Goal: Transaction & Acquisition: Purchase product/service

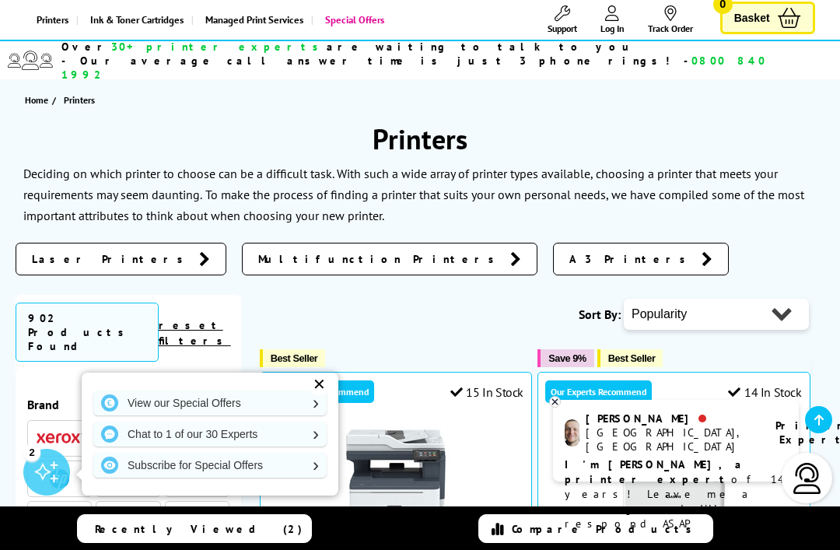
click at [569, 251] on span "A3 Printers" at bounding box center [631, 259] width 124 height 16
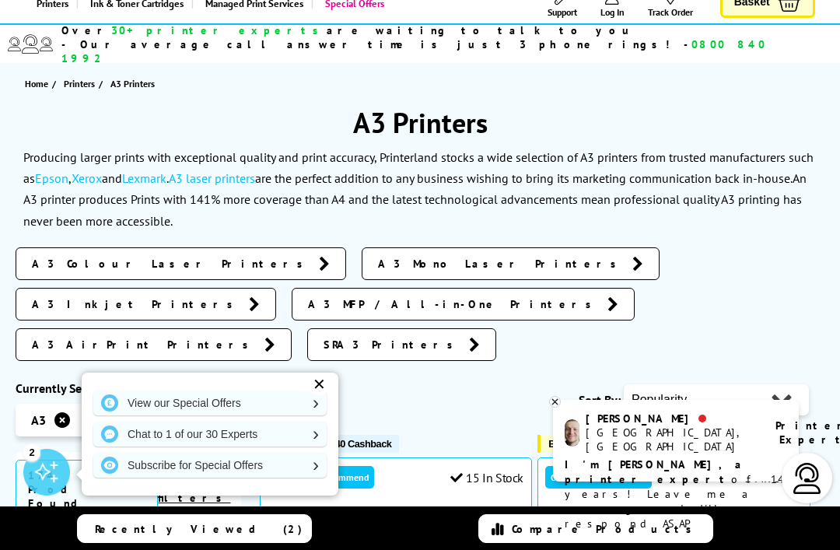
scroll to position [137, 0]
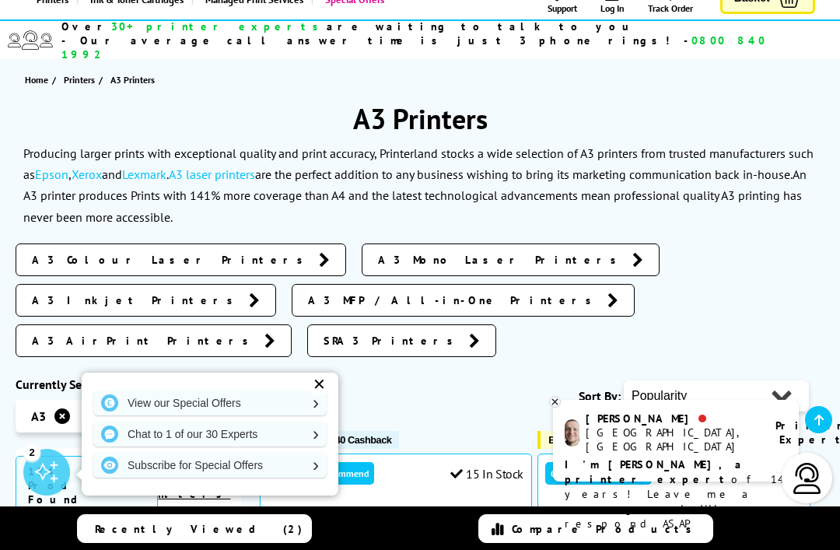
click at [241, 292] on span "A3 Inkjet Printers" at bounding box center [136, 300] width 209 height 16
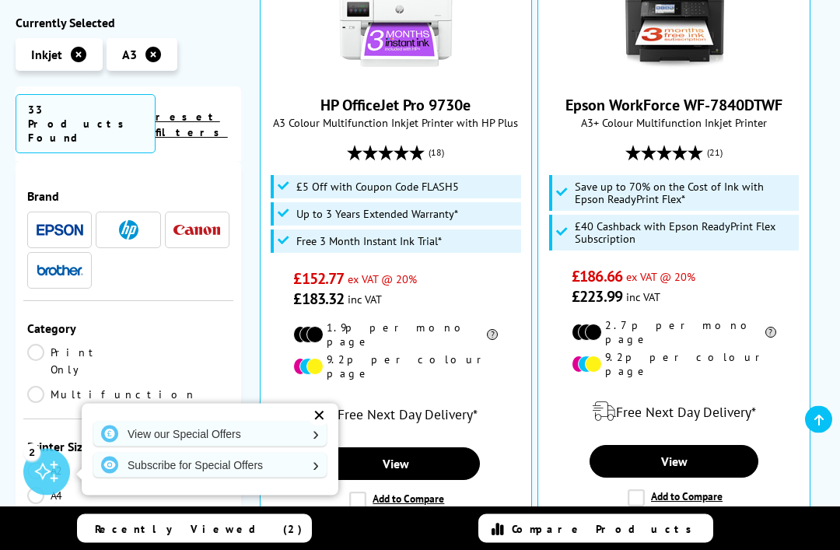
scroll to position [451, 0]
click at [144, 386] on link "Multifunction" at bounding box center [112, 394] width 170 height 17
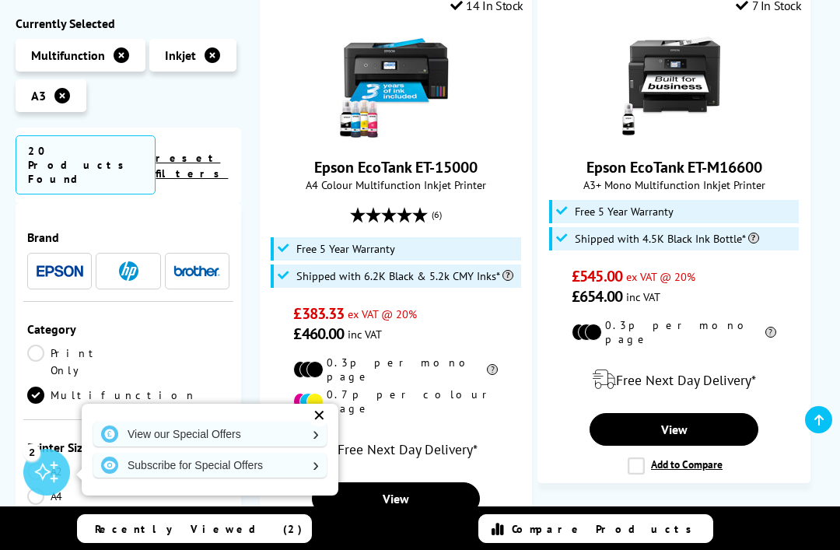
scroll to position [1639, 0]
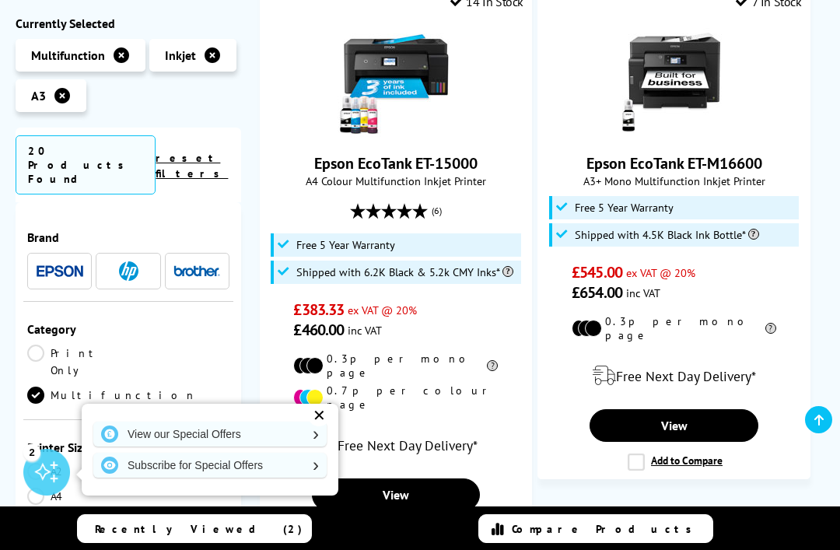
click at [431, 478] on link "View" at bounding box center [396, 494] width 168 height 33
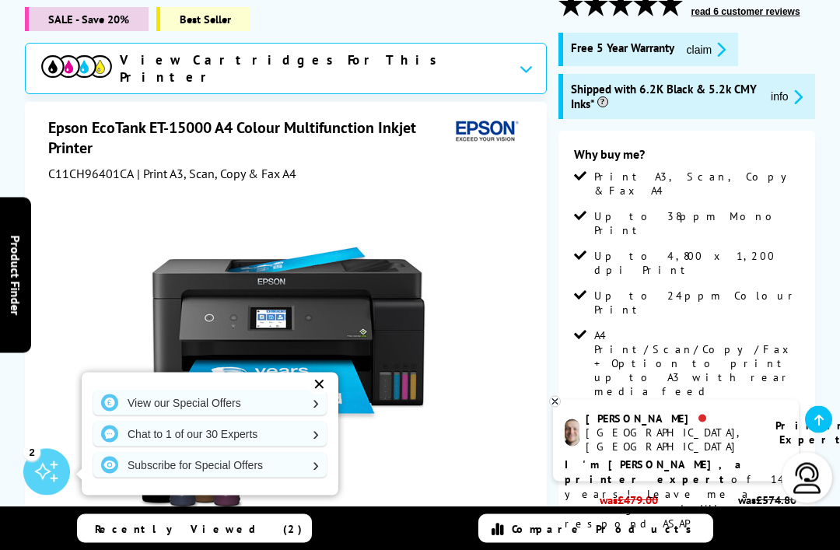
scroll to position [254, 0]
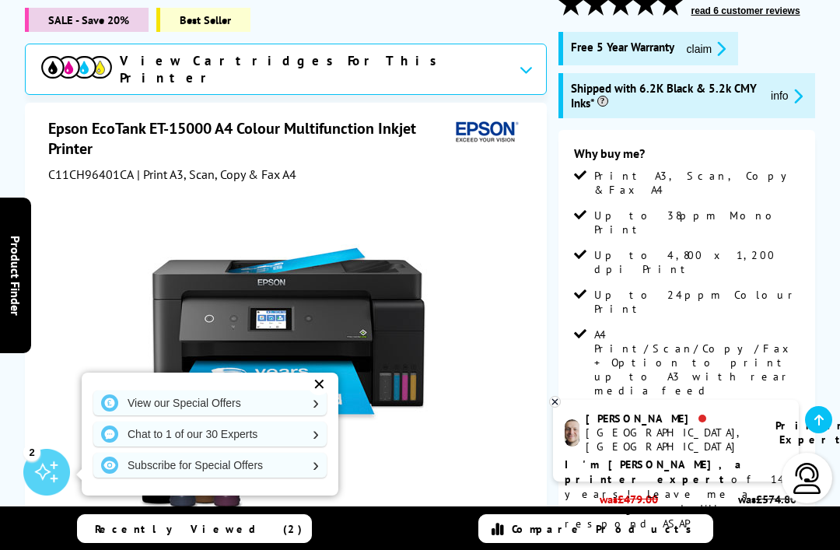
click at [325, 395] on div "✕" at bounding box center [319, 384] width 22 height 22
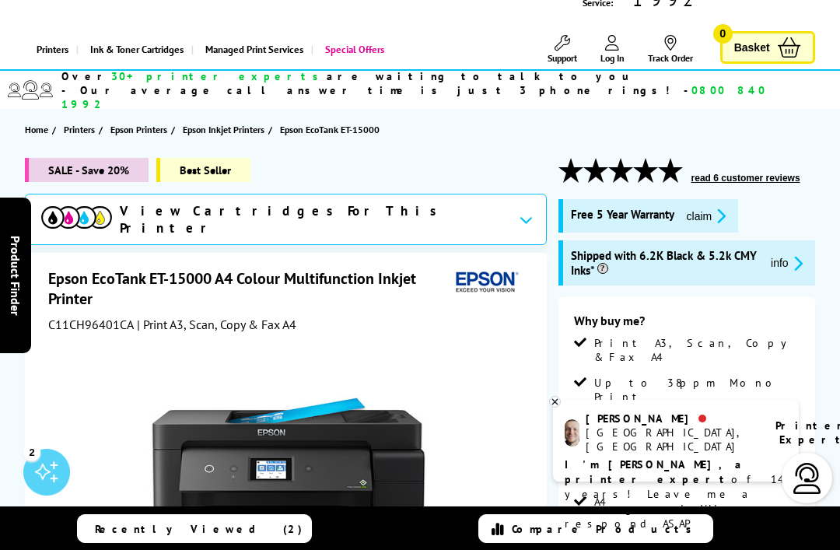
scroll to position [0, 0]
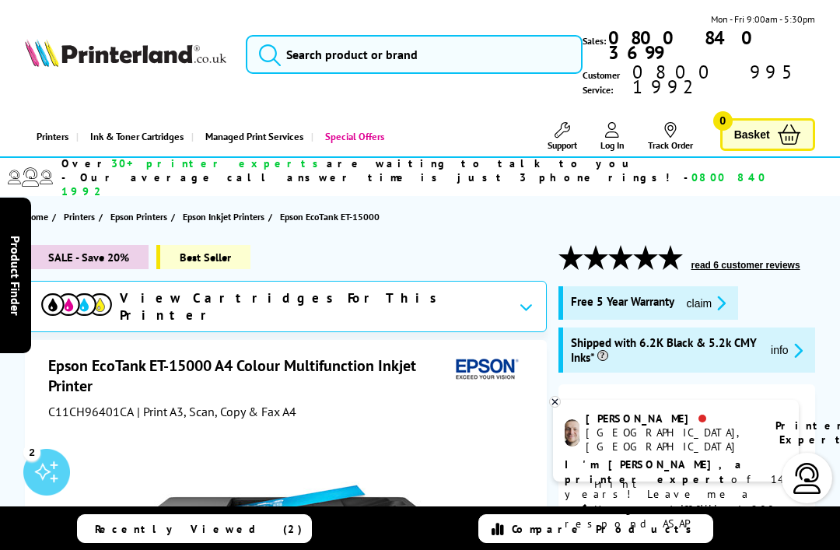
click at [433, 281] on div "View Cartridges For This Printer" at bounding box center [285, 306] width 521 height 51
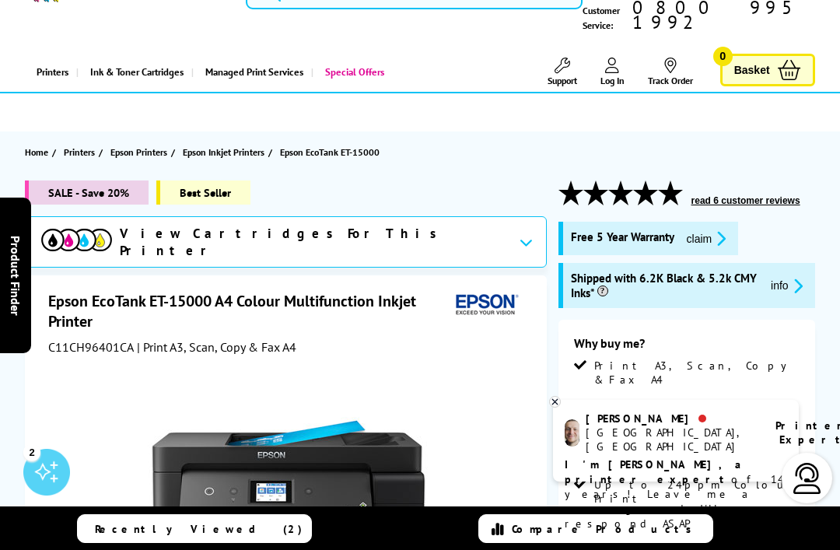
scroll to position [61, 0]
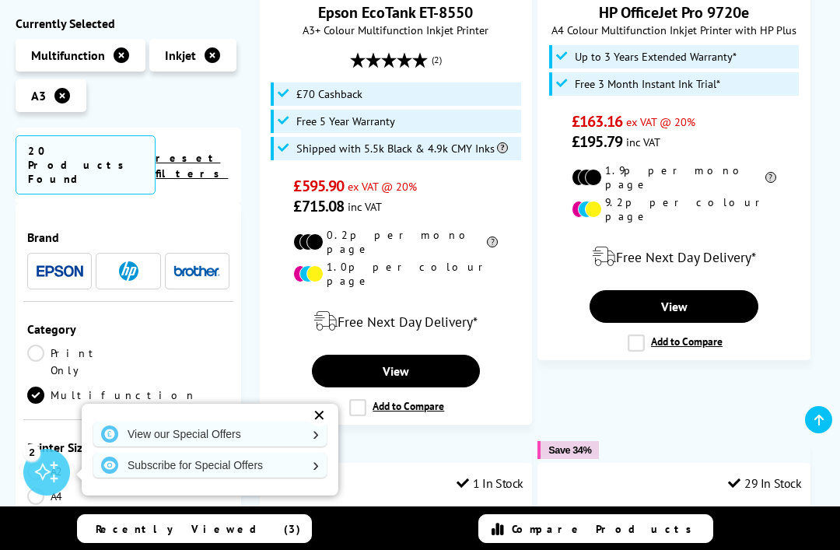
scroll to position [3033, 0]
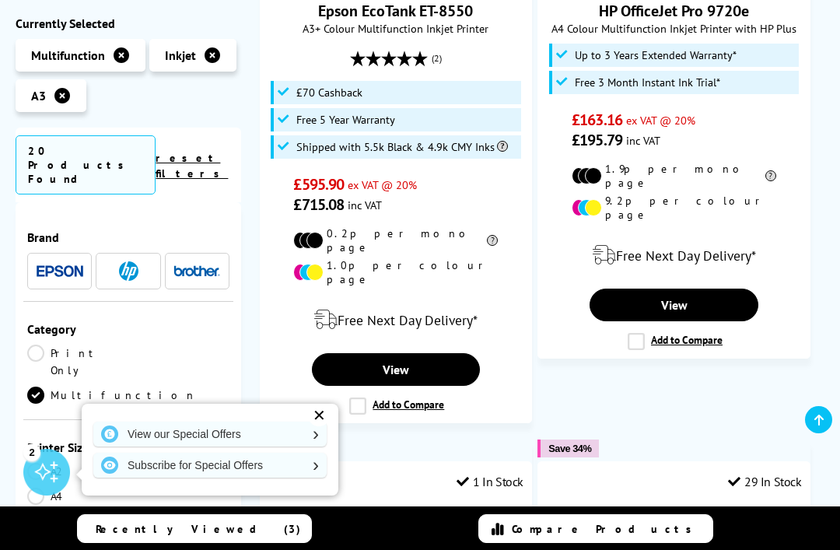
click at [317, 426] on div "✕" at bounding box center [319, 415] width 22 height 22
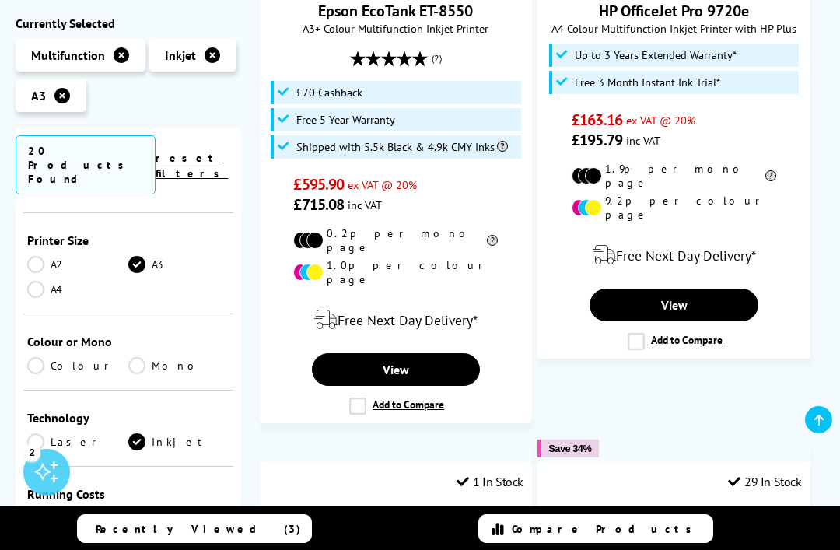
scroll to position [206, 0]
click at [35, 358] on link "Colour" at bounding box center [77, 366] width 101 height 17
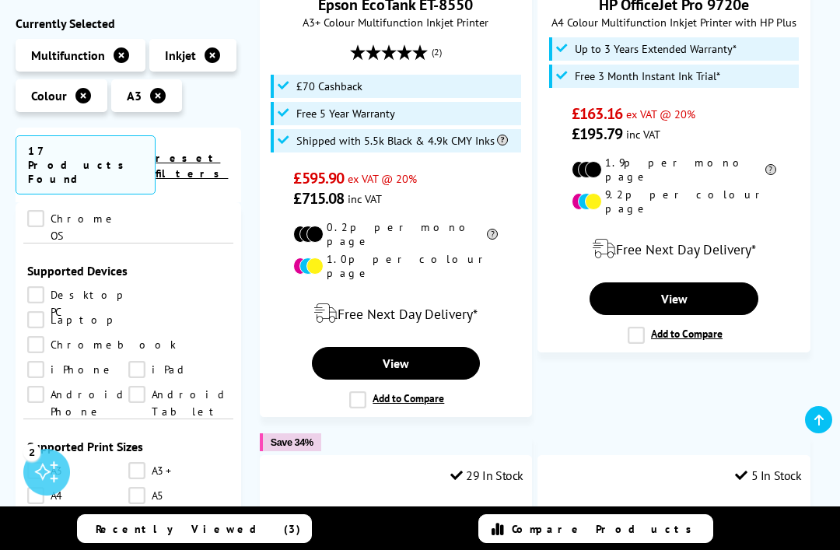
scroll to position [1037, 0]
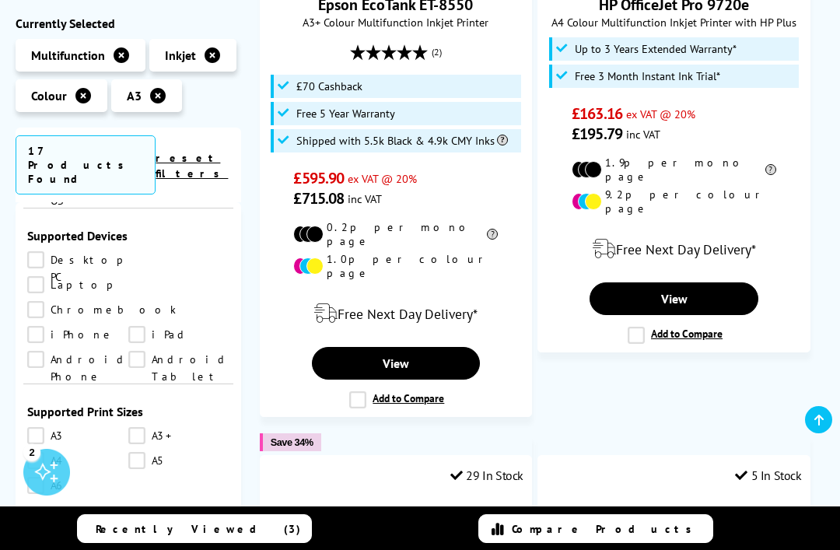
click at [34, 427] on link "A3" at bounding box center [77, 435] width 101 height 17
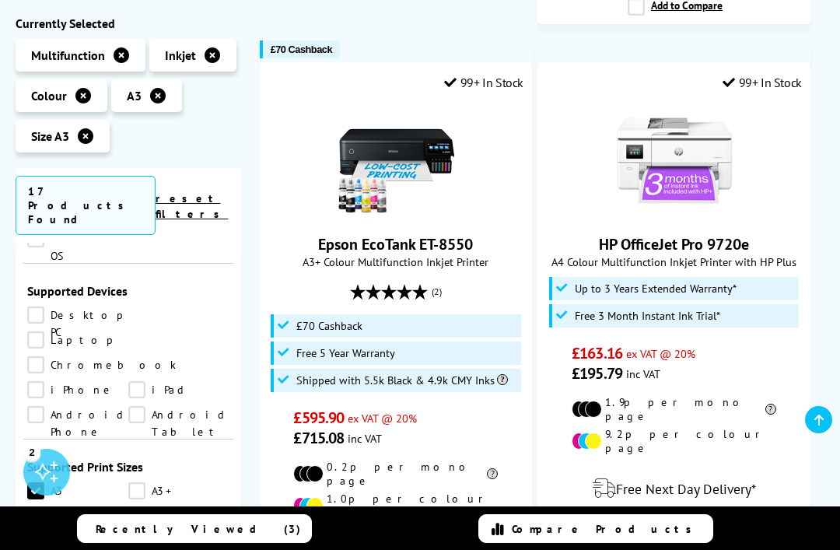
scroll to position [2789, 0]
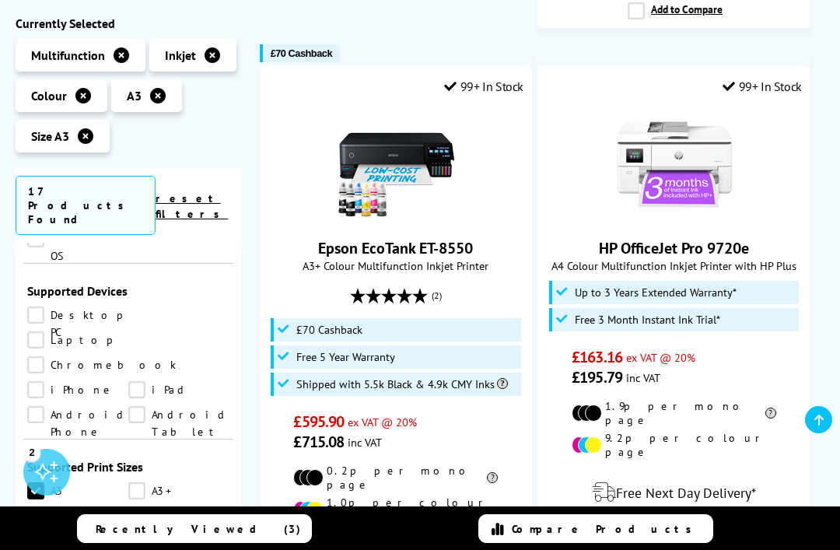
click at [321, 432] on span "£715.08" at bounding box center [318, 442] width 51 height 20
click at [340, 238] on link "Epson EcoTank ET-8550" at bounding box center [395, 248] width 155 height 20
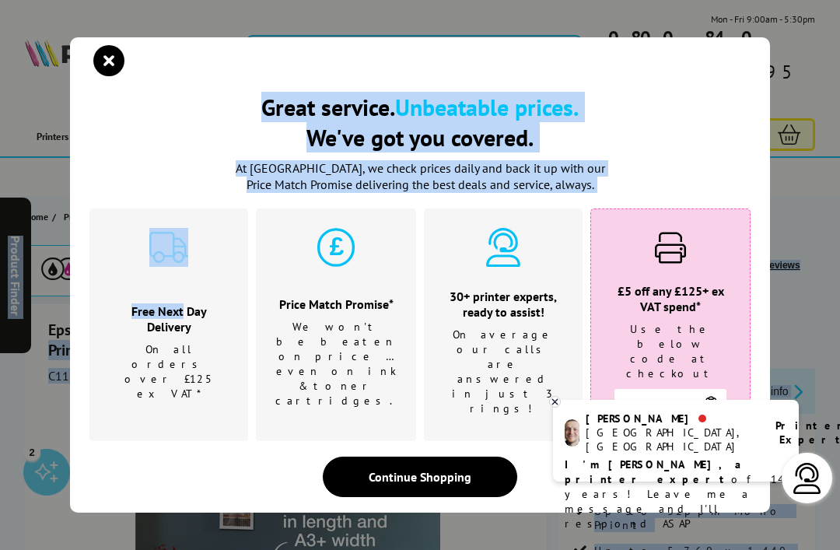
click at [97, 58] on icon "close modal" at bounding box center [108, 60] width 31 height 31
